Goal: Communication & Community: Connect with others

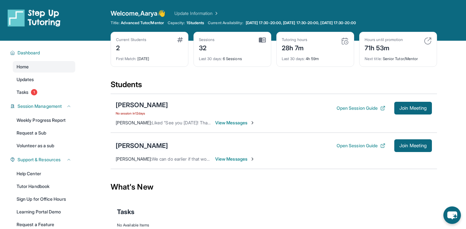
click at [145, 147] on div "[PERSON_NAME]" at bounding box center [142, 145] width 52 height 9
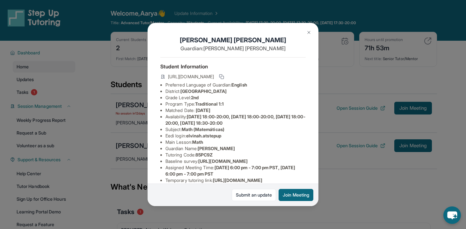
click at [309, 33] on img at bounding box center [308, 32] width 5 height 5
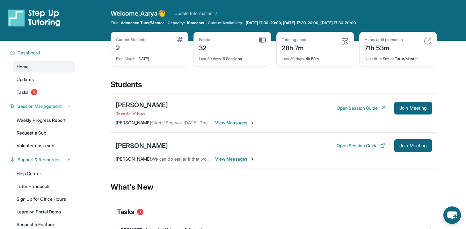
click at [252, 158] on img at bounding box center [252, 159] width 5 height 5
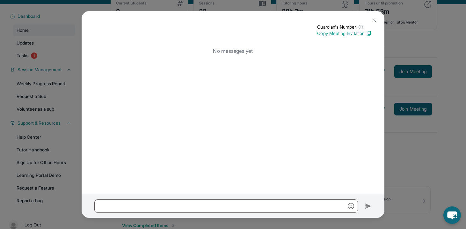
scroll to position [39, 0]
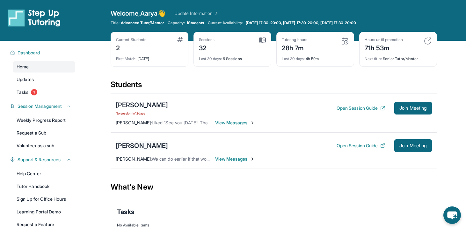
click at [147, 148] on div "[PERSON_NAME]" at bounding box center [142, 145] width 52 height 9
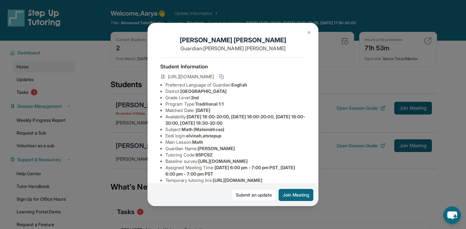
click at [321, 150] on div "Elvina Huang Guardian: Jackie Huang Student Information https://student-portal.…" at bounding box center [233, 114] width 466 height 229
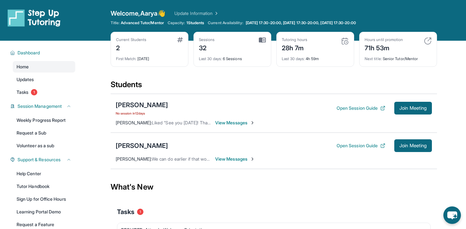
click at [246, 158] on span "View Messages" at bounding box center [235, 159] width 40 height 6
